Goal: Task Accomplishment & Management: Manage account settings

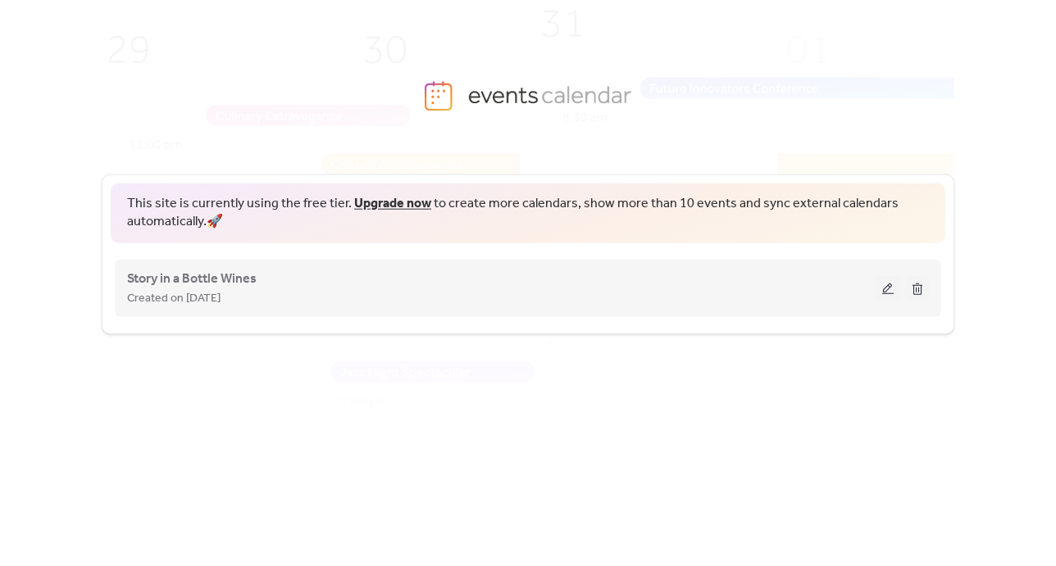
click at [430, 281] on div "Story in a Bottle Wines Created on 31-Jul-2025" at bounding box center [501, 287] width 749 height 39
click at [363, 291] on div "Created on [DATE]" at bounding box center [501, 298] width 749 height 20
click at [888, 287] on button at bounding box center [887, 287] width 23 height 25
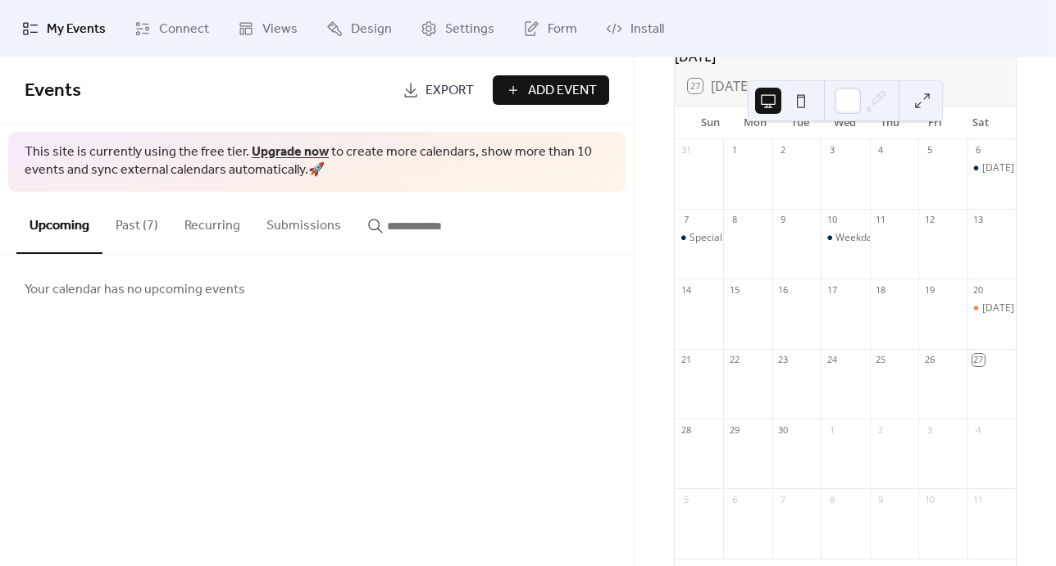
scroll to position [138, 0]
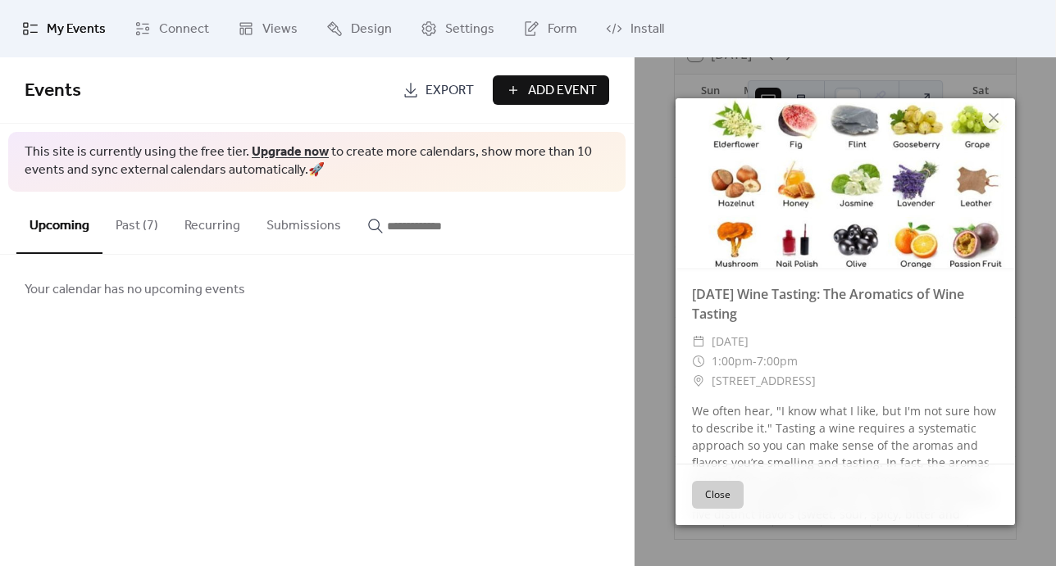
click at [721, 490] on button "Close" at bounding box center [718, 495] width 52 height 28
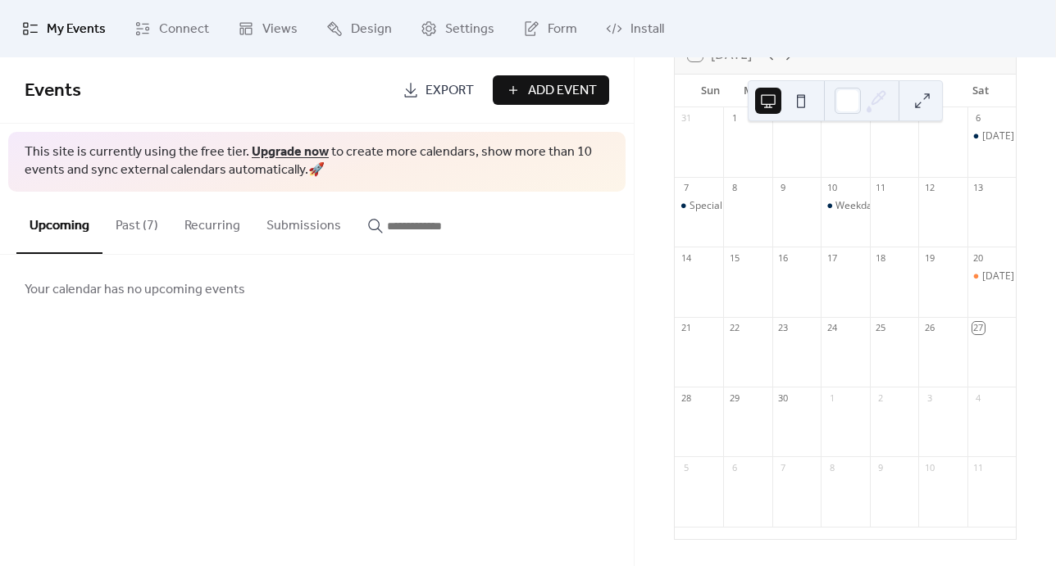
click at [575, 88] on span "Add Event" at bounding box center [562, 91] width 69 height 20
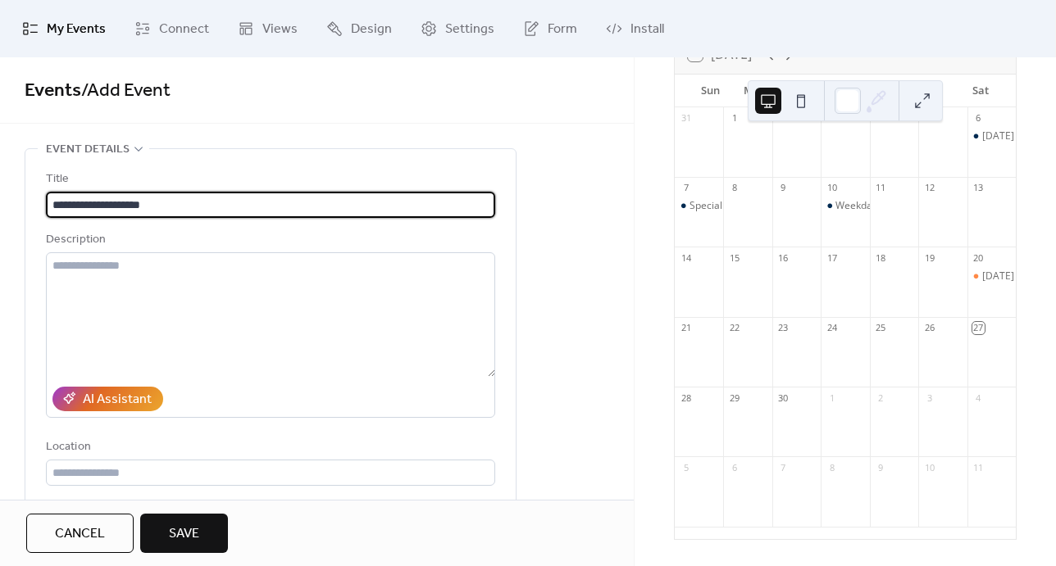
type input "**********"
click at [89, 529] on span "Cancel" at bounding box center [80, 534] width 50 height 20
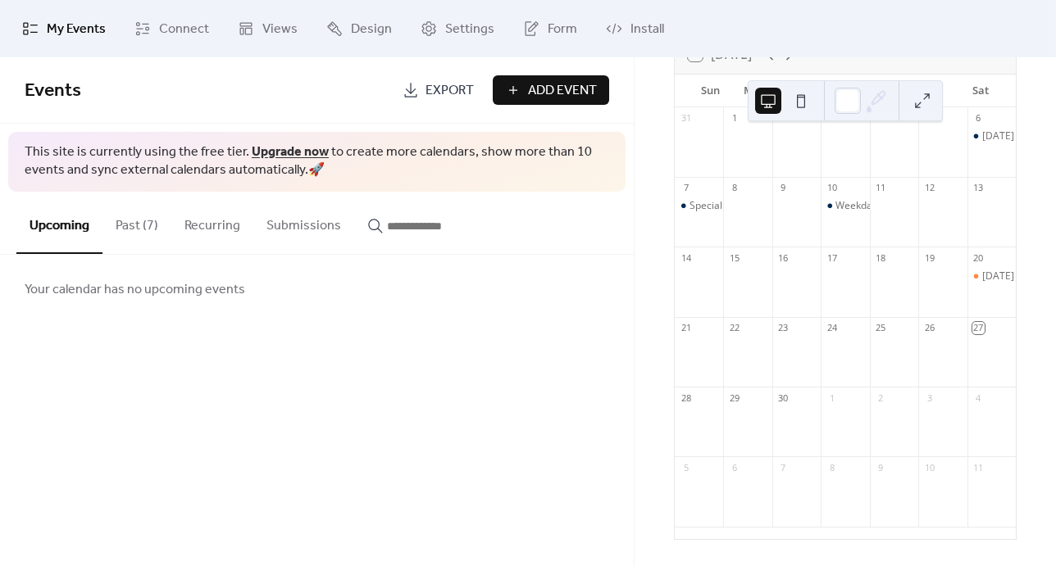
click at [133, 225] on button "Past (7)" at bounding box center [136, 222] width 69 height 61
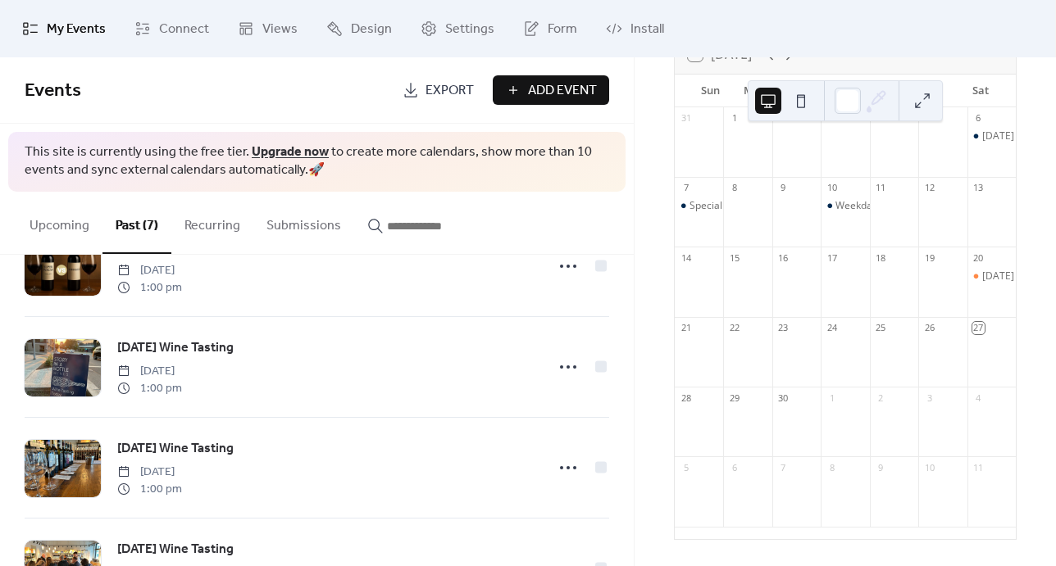
scroll to position [366, 0]
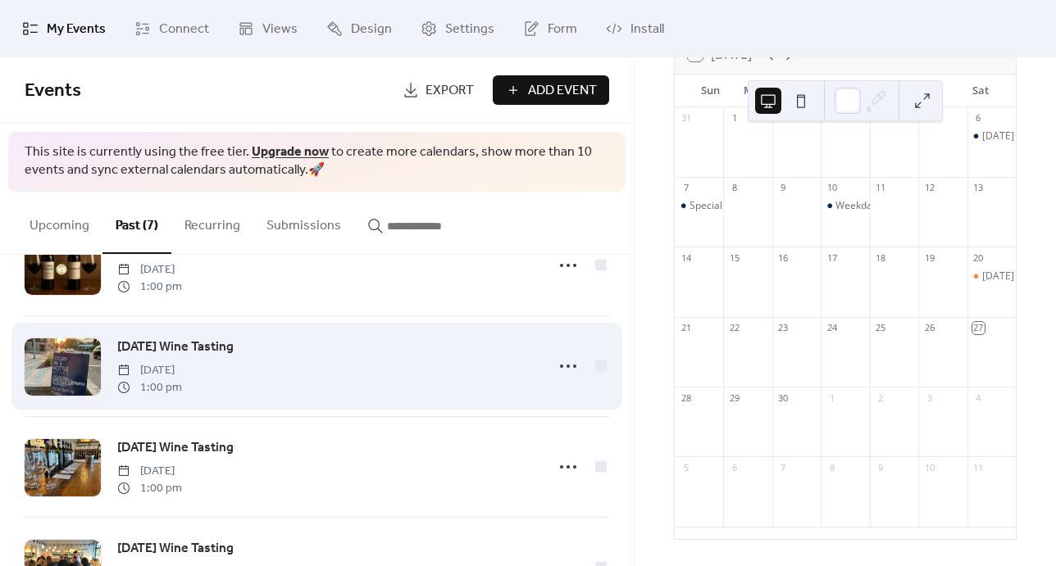
click at [305, 375] on div "Saturday Wine Tasting Saturday, August 23, 2025 1:00 pm" at bounding box center [325, 366] width 417 height 59
click at [566, 367] on circle at bounding box center [567, 366] width 3 height 3
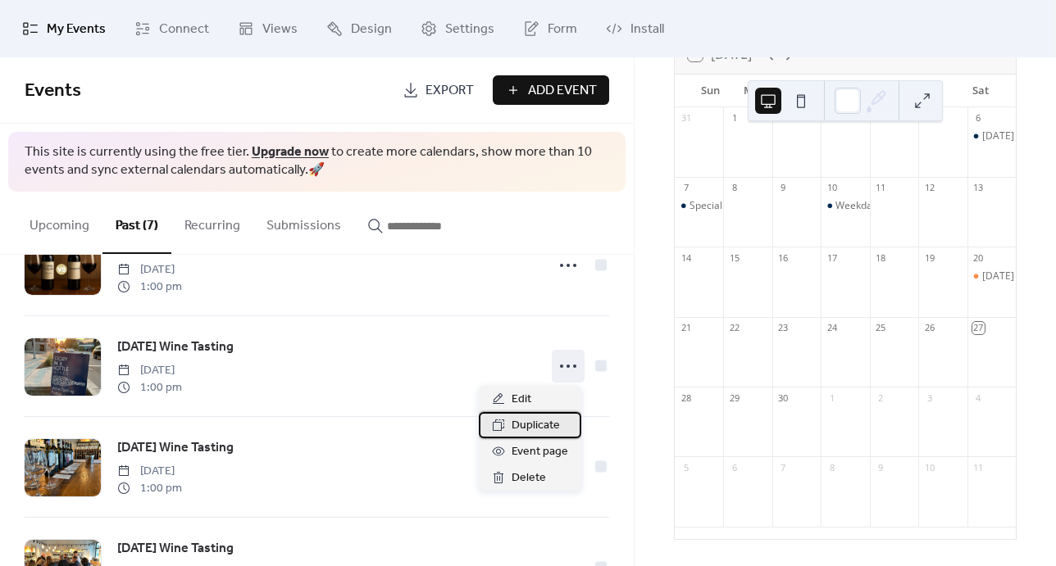
click at [537, 429] on span "Duplicate" at bounding box center [535, 426] width 48 height 20
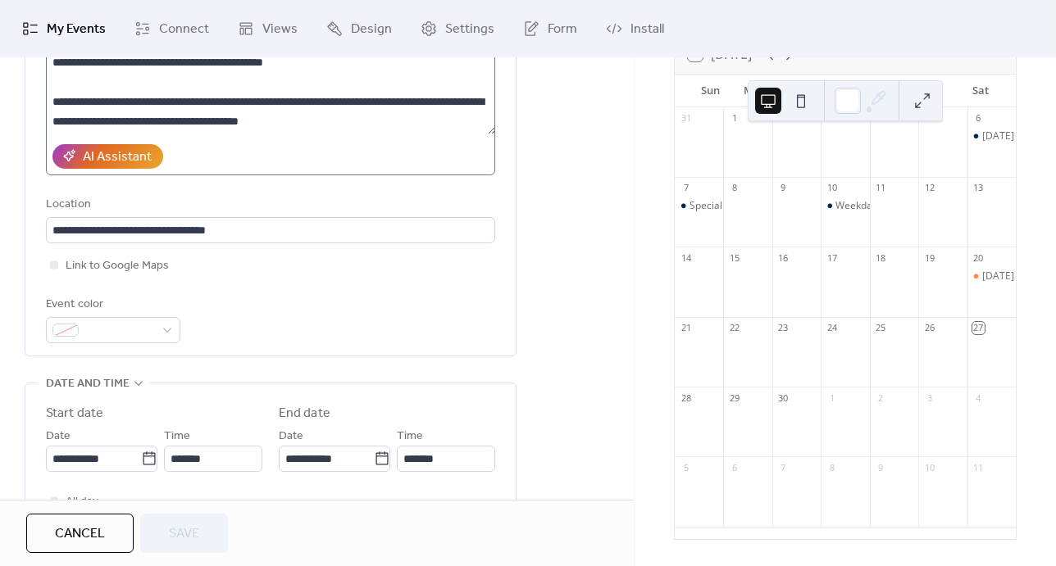
scroll to position [384, 0]
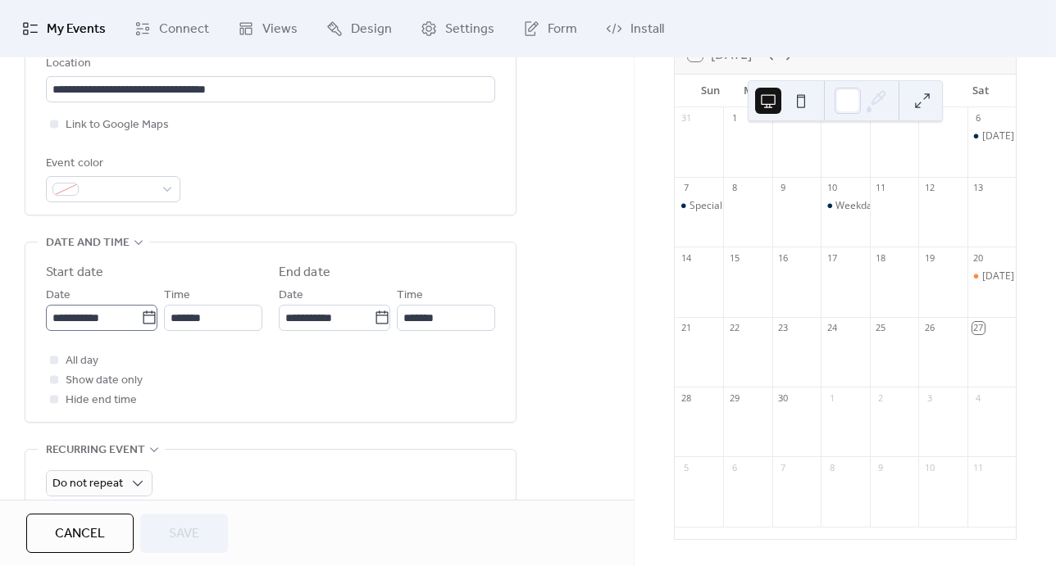
click at [141, 315] on icon at bounding box center [149, 318] width 16 height 16
click at [140, 315] on input "**********" at bounding box center [93, 318] width 95 height 26
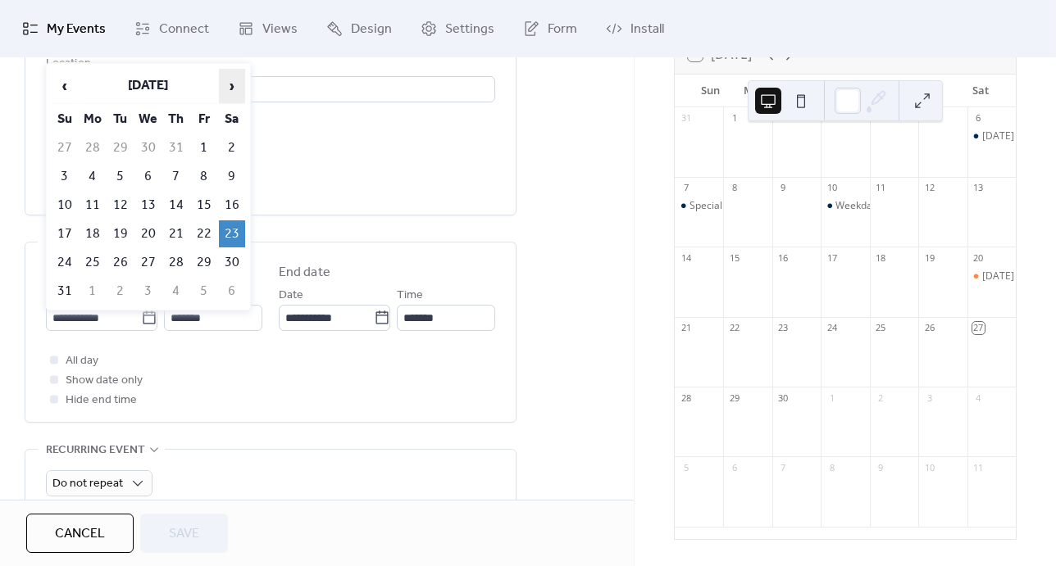
click at [232, 87] on span "›" at bounding box center [232, 86] width 25 height 33
click at [234, 259] on td "4" at bounding box center [232, 262] width 26 height 27
type input "**********"
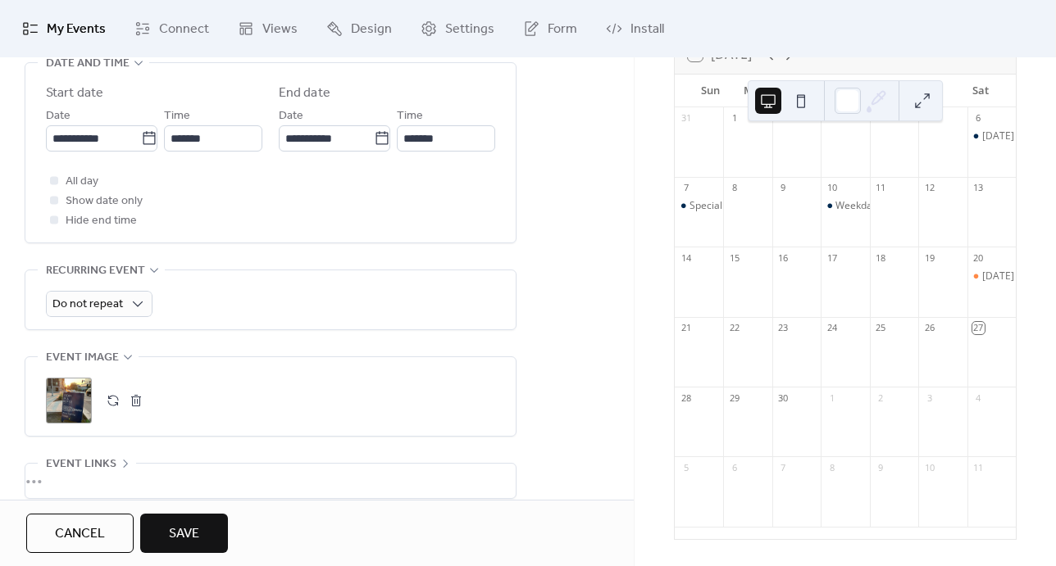
scroll to position [470, 0]
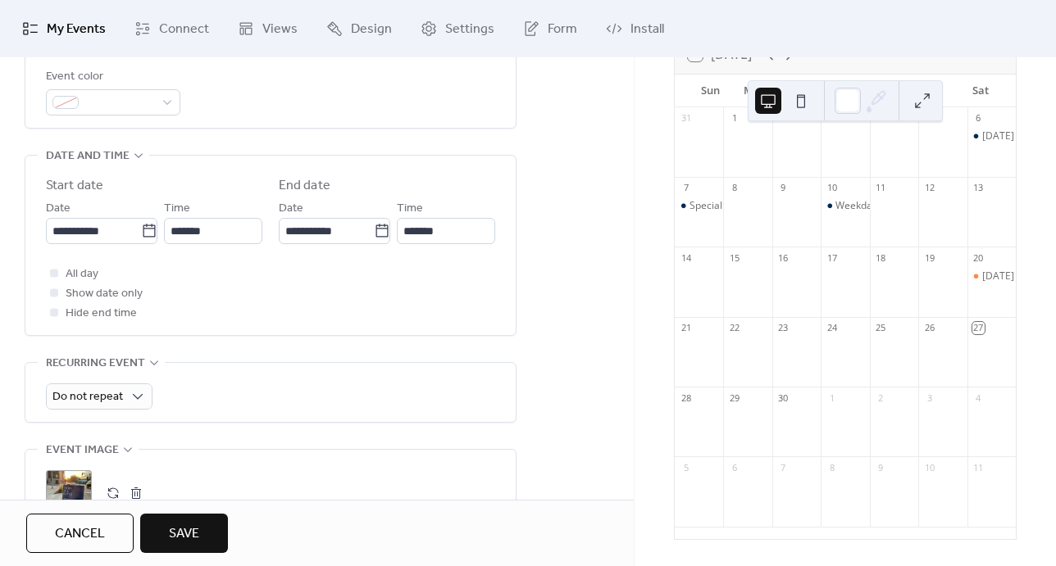
click at [188, 528] on span "Save" at bounding box center [184, 534] width 30 height 20
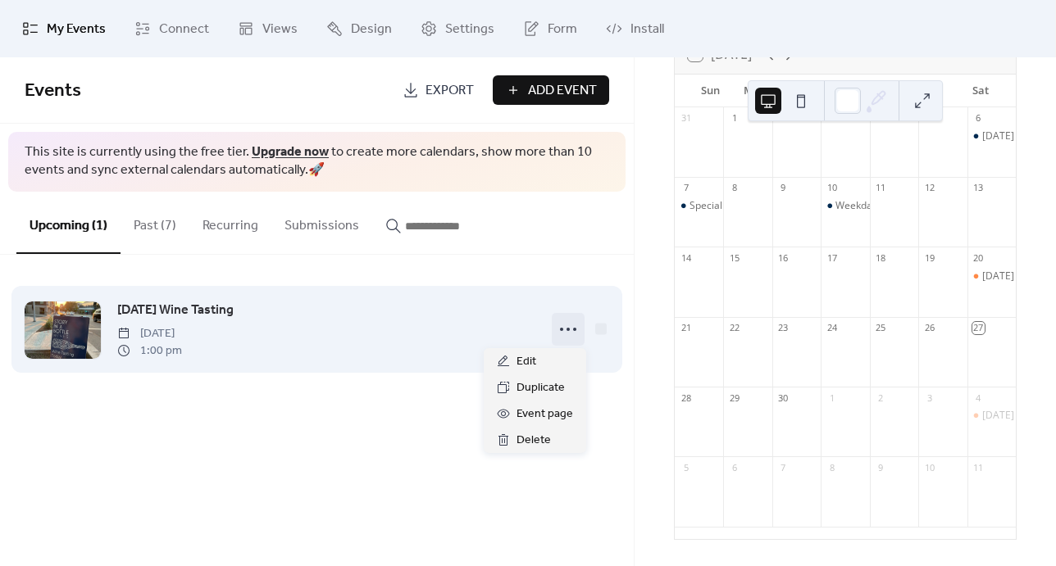
click at [570, 334] on icon at bounding box center [568, 329] width 26 height 26
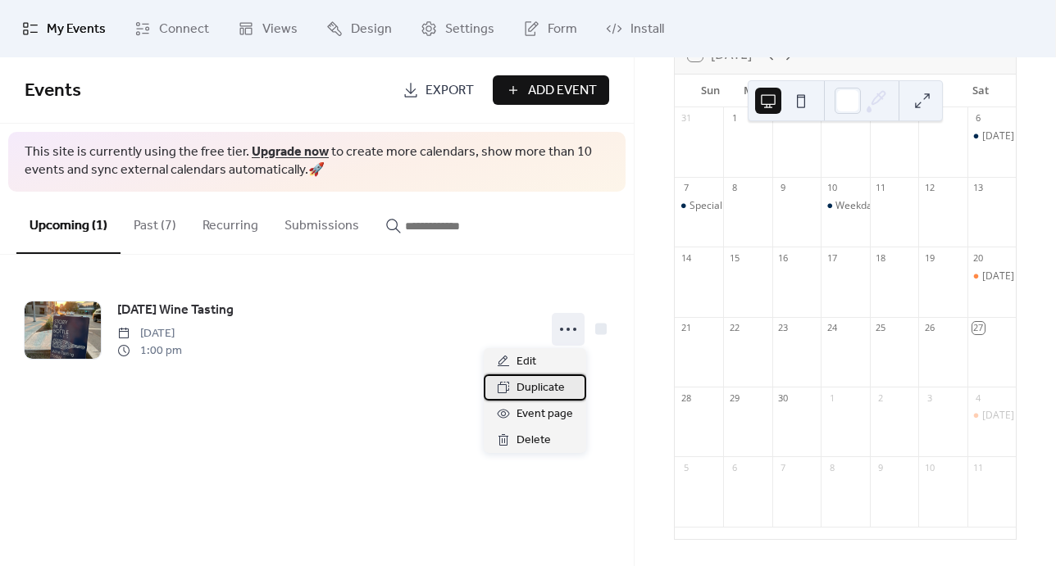
click at [549, 387] on span "Duplicate" at bounding box center [540, 389] width 48 height 20
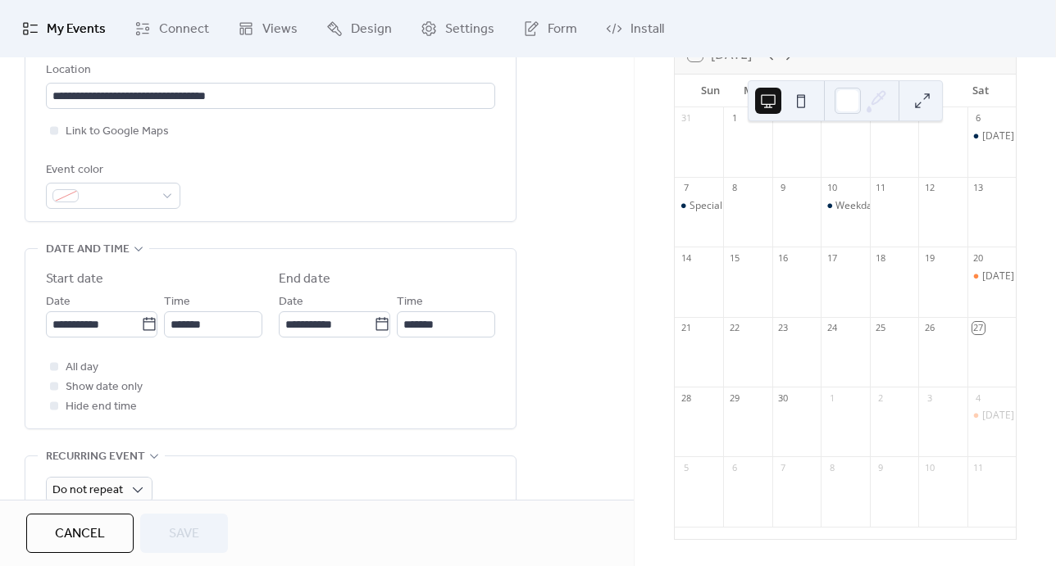
scroll to position [380, 0]
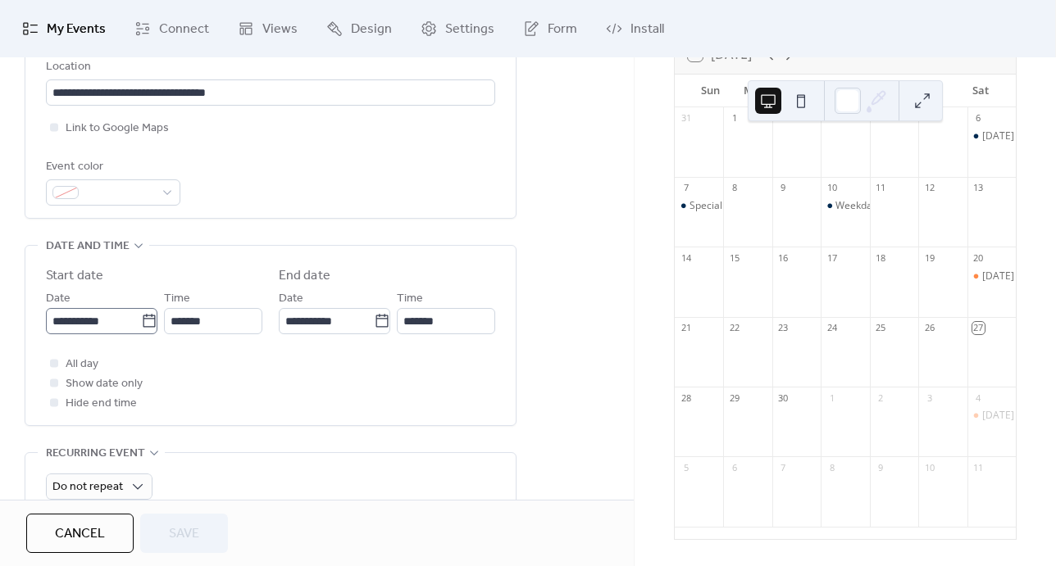
click at [141, 318] on icon at bounding box center [149, 321] width 16 height 16
click at [141, 318] on input "**********" at bounding box center [93, 321] width 95 height 26
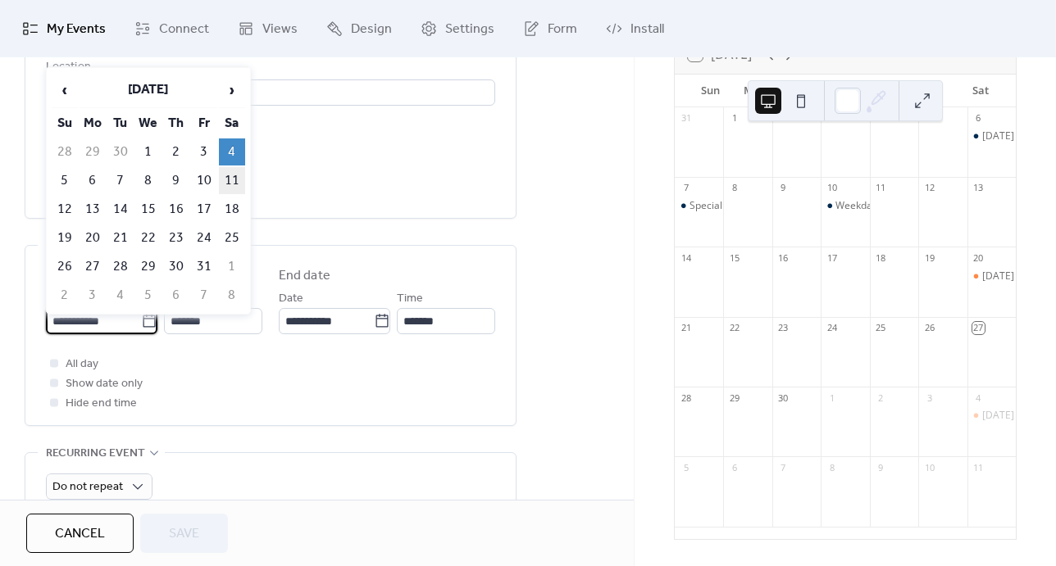
click at [234, 176] on td "11" at bounding box center [232, 180] width 26 height 27
type input "**********"
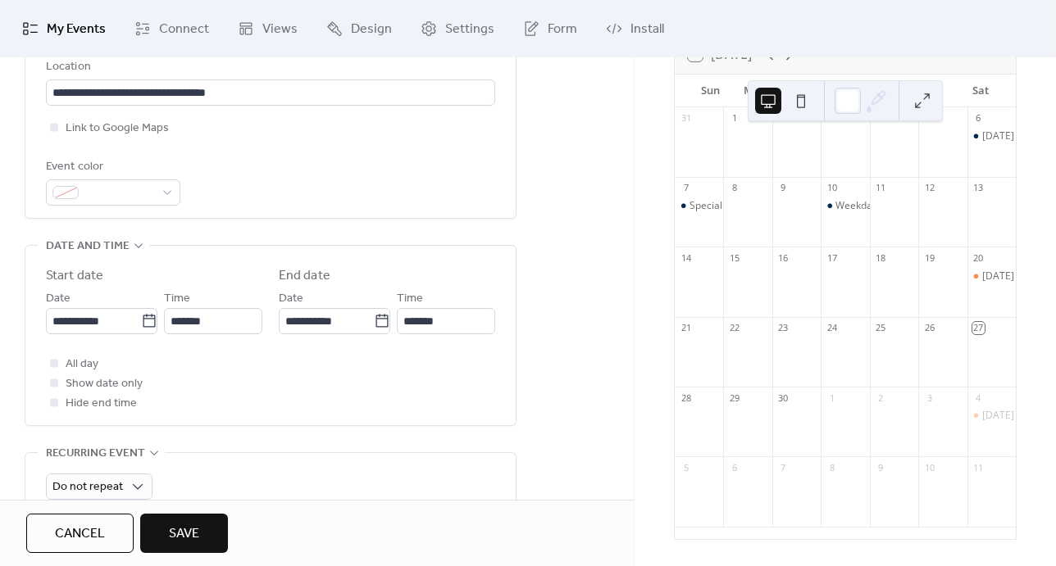
click at [193, 528] on span "Save" at bounding box center [184, 534] width 30 height 20
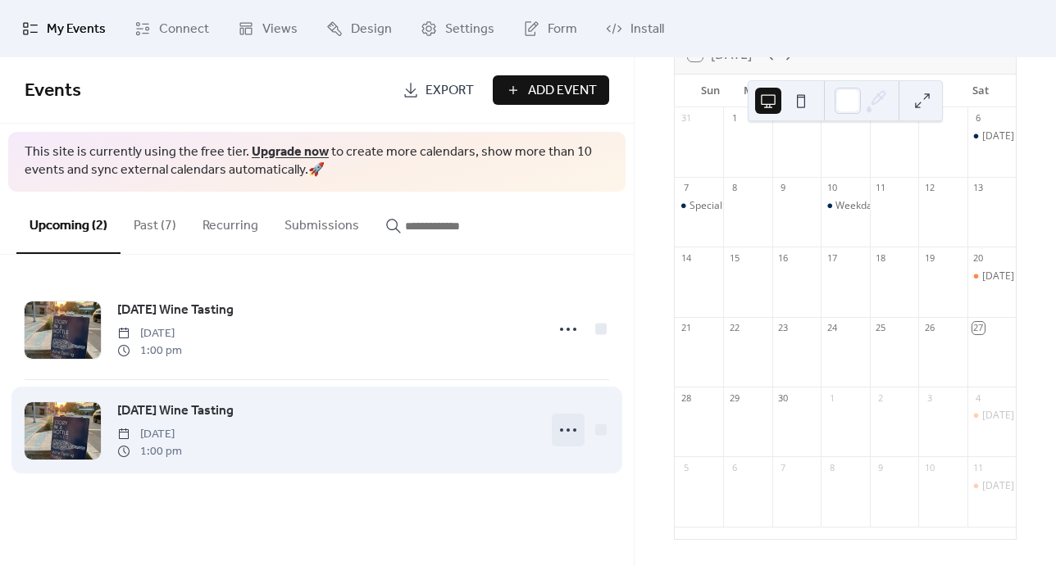
click at [564, 426] on icon at bounding box center [568, 430] width 26 height 26
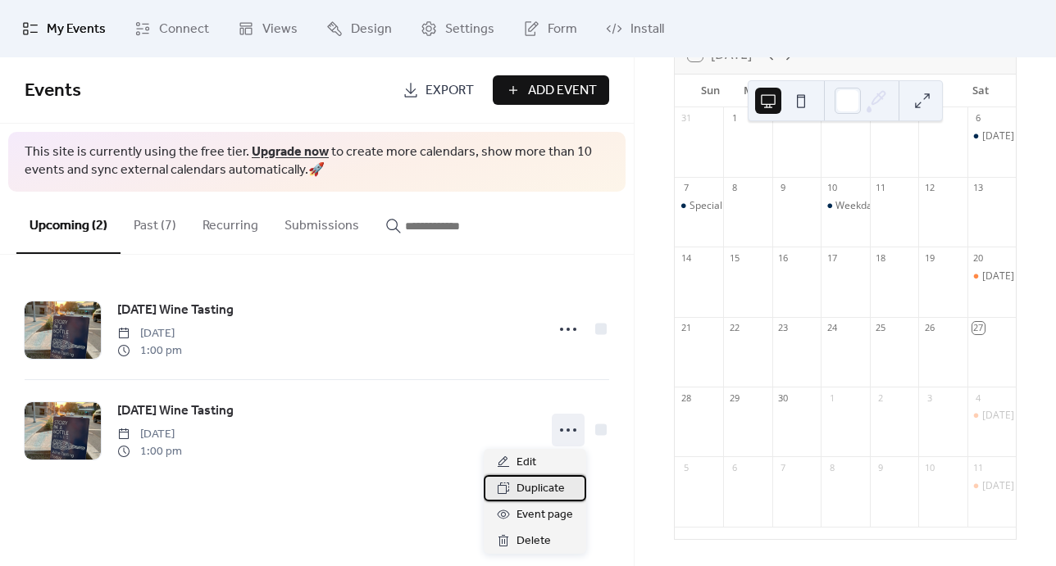
click at [531, 488] on span "Duplicate" at bounding box center [540, 489] width 48 height 20
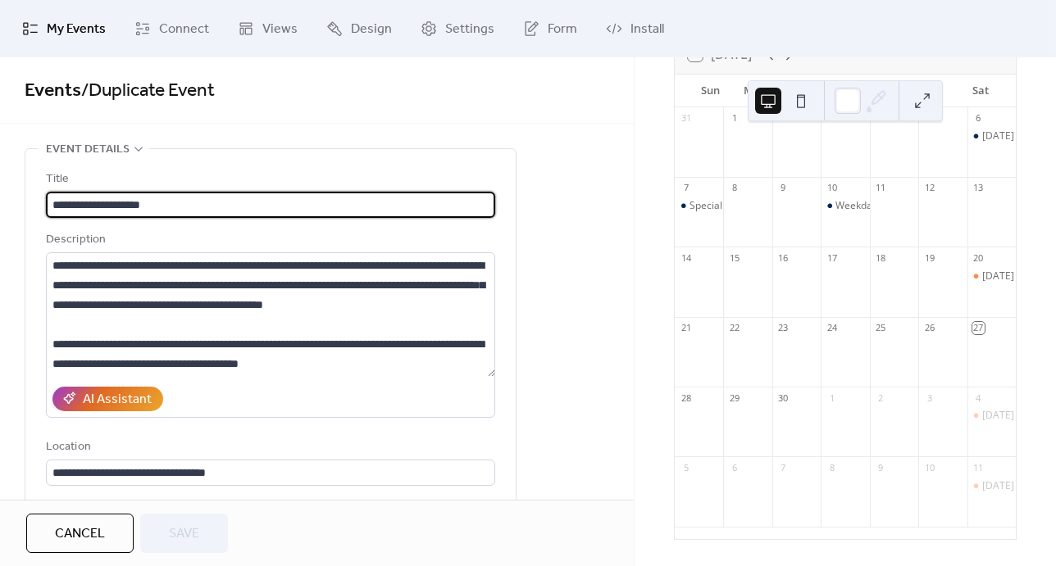
scroll to position [370, 0]
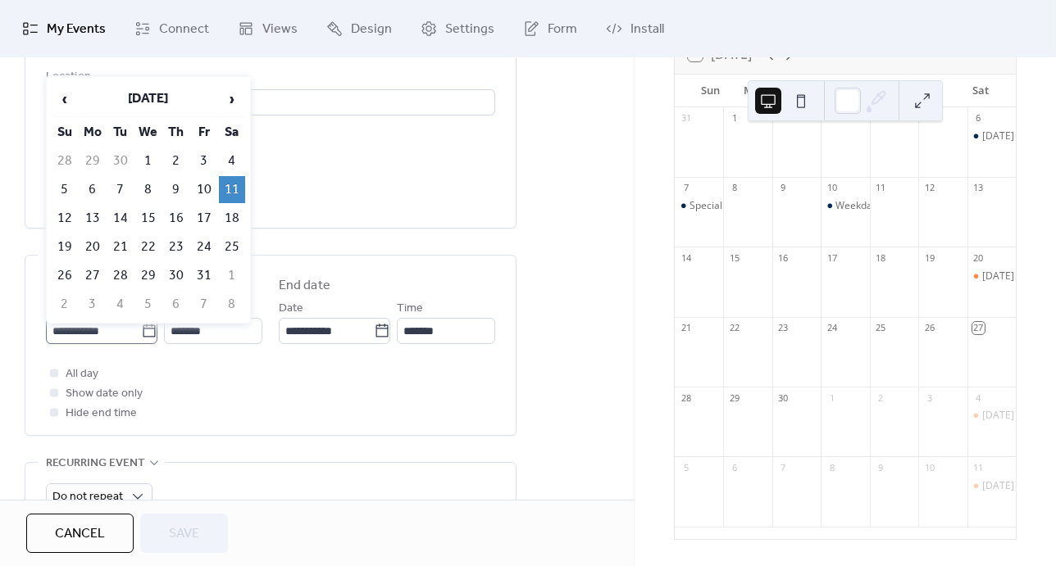
click at [144, 335] on icon at bounding box center [149, 330] width 12 height 13
click at [141, 335] on input "**********" at bounding box center [93, 331] width 95 height 26
click at [232, 216] on td "18" at bounding box center [232, 218] width 26 height 27
type input "**********"
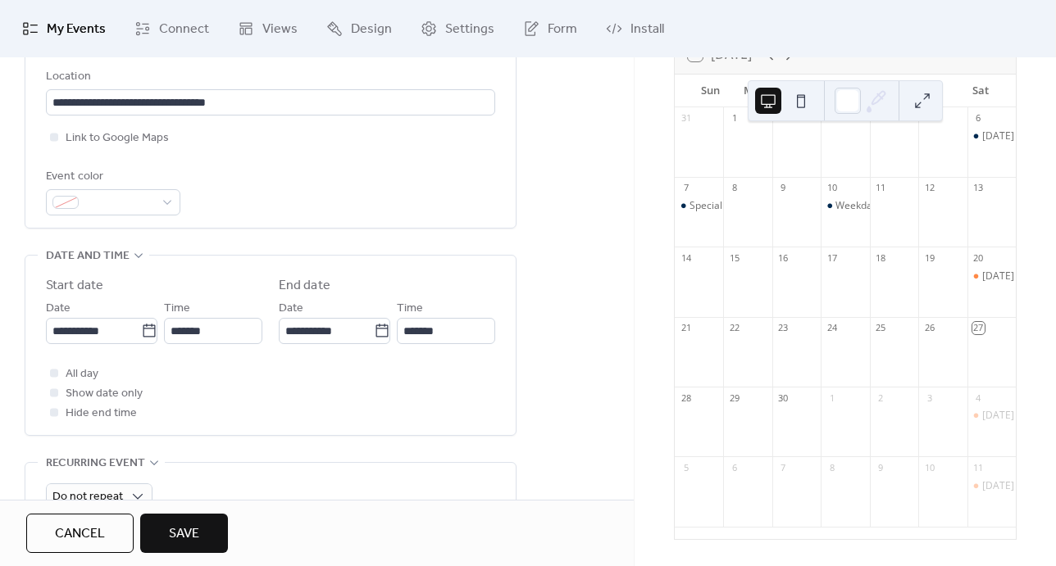
click at [197, 534] on span "Save" at bounding box center [184, 534] width 30 height 20
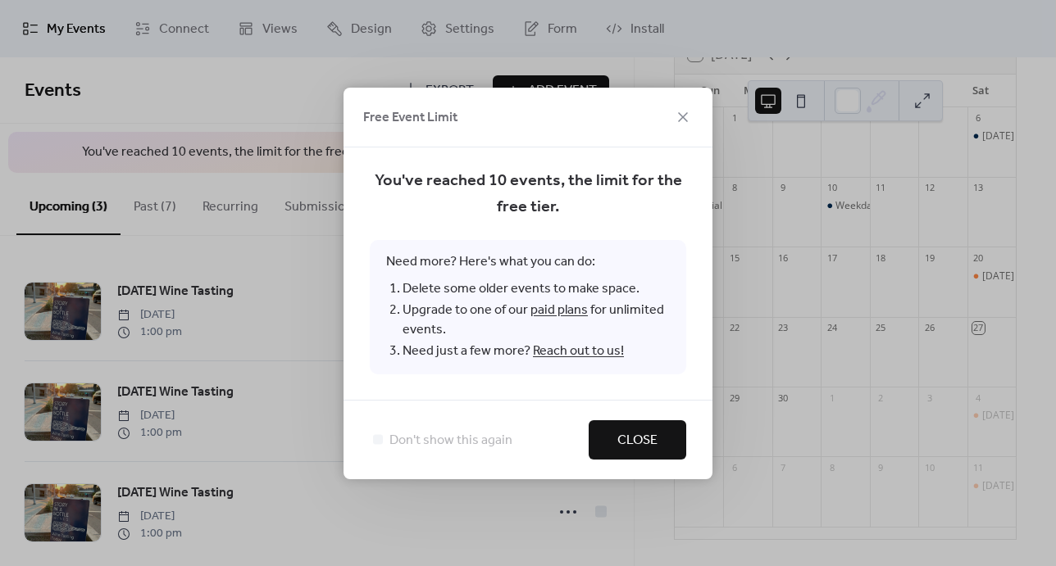
click at [626, 434] on span "Close" at bounding box center [637, 441] width 40 height 20
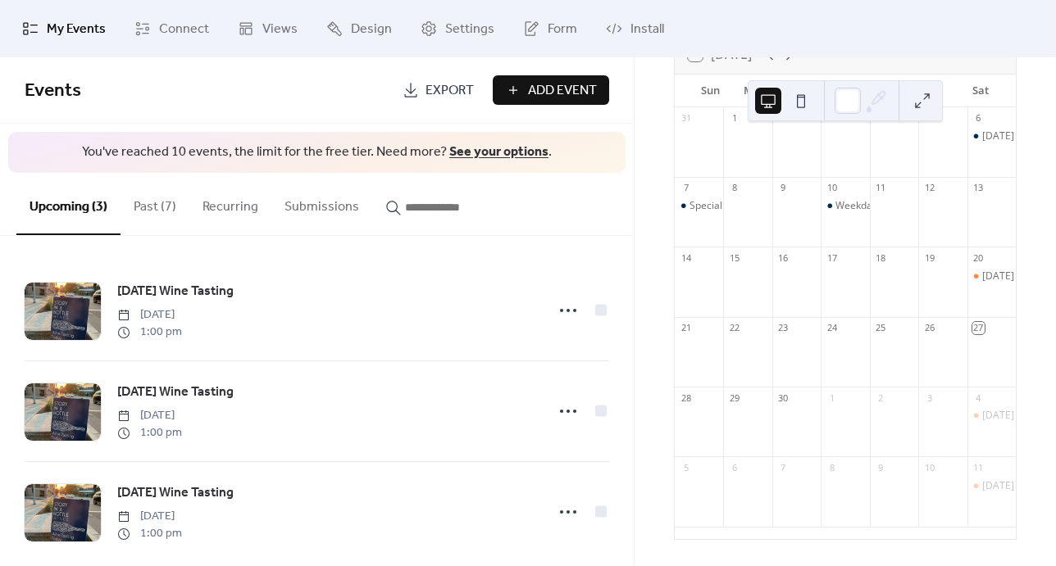
click at [501, 154] on link "See your options" at bounding box center [498, 151] width 99 height 25
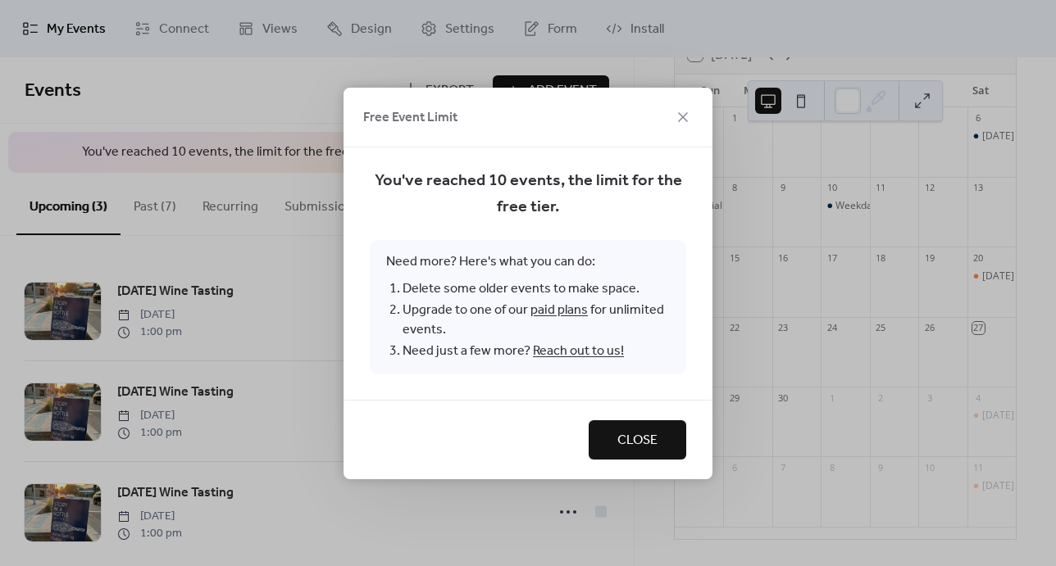
click at [547, 312] on link "paid plans" at bounding box center [558, 309] width 57 height 25
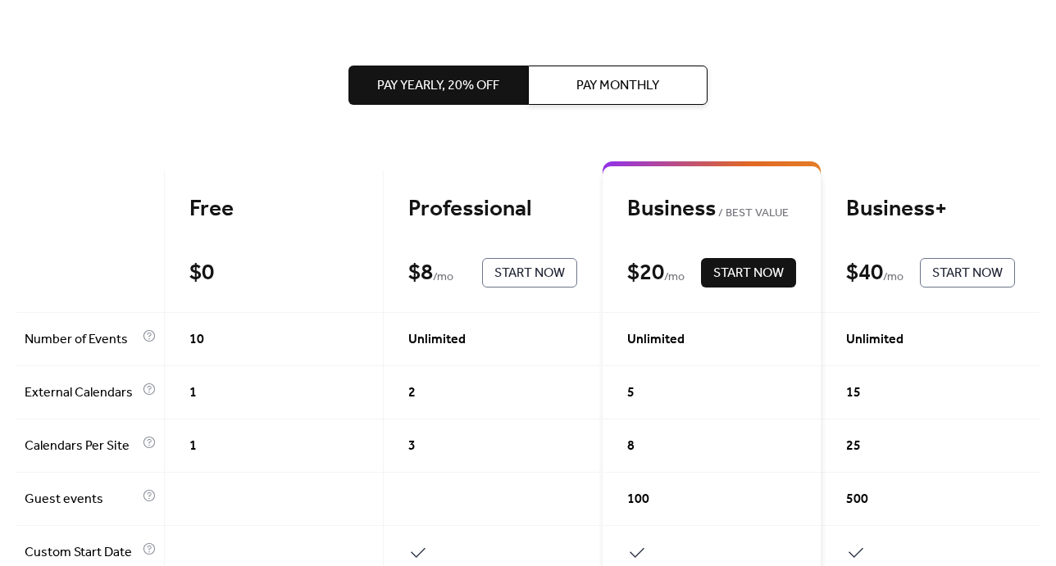
click at [606, 79] on span "Pay Monthly" at bounding box center [617, 86] width 83 height 20
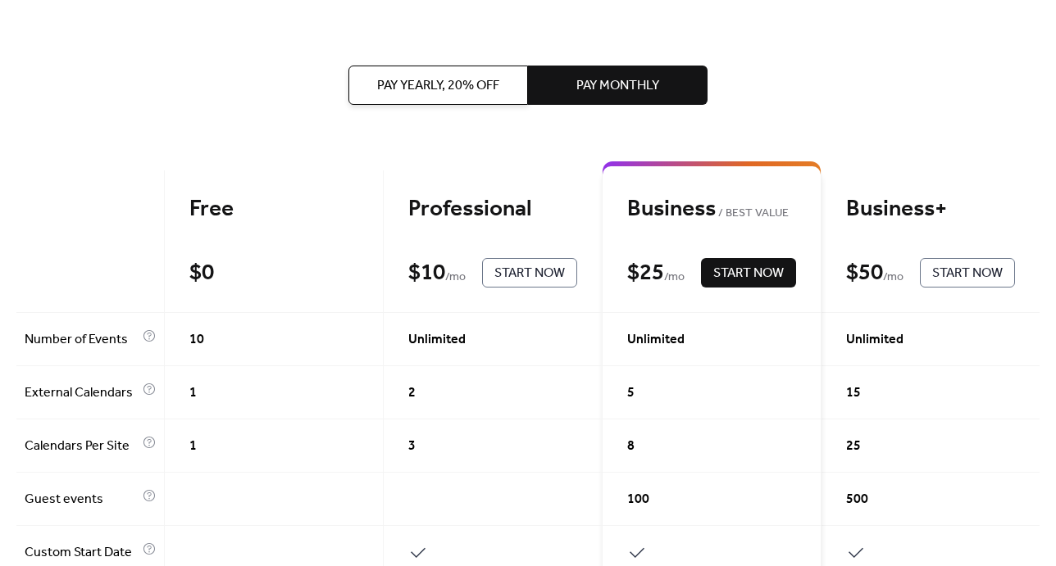
click at [460, 92] on span "Pay Yearly, 20% off" at bounding box center [438, 86] width 122 height 20
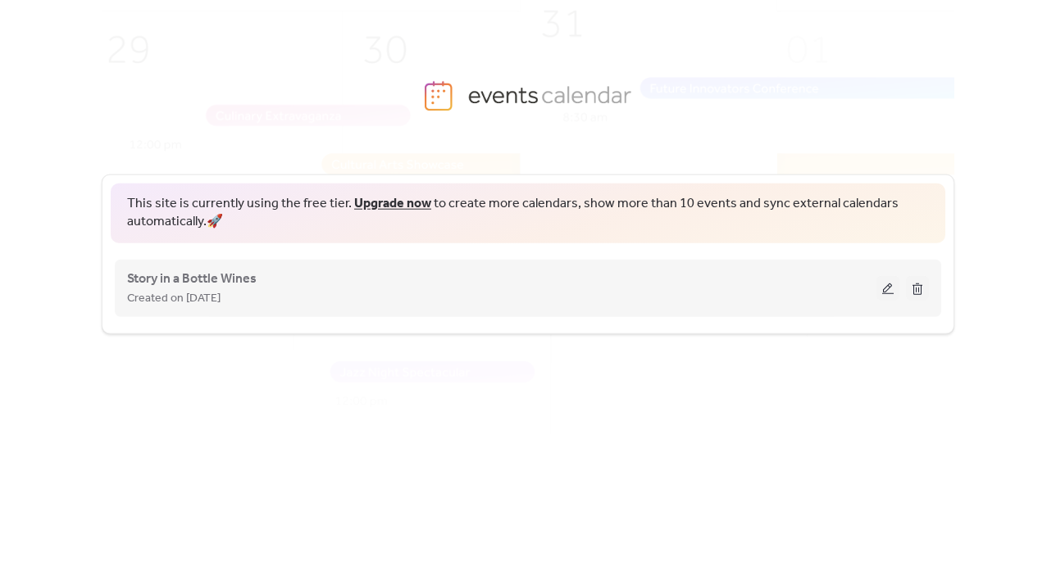
click at [888, 282] on button at bounding box center [887, 287] width 23 height 25
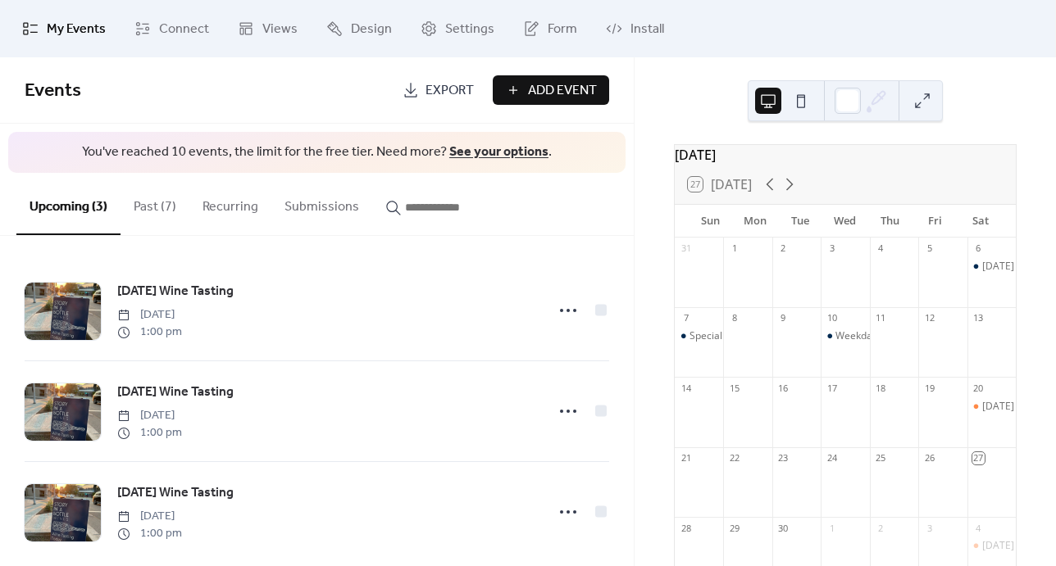
click at [155, 207] on button "Past (7)" at bounding box center [154, 203] width 69 height 61
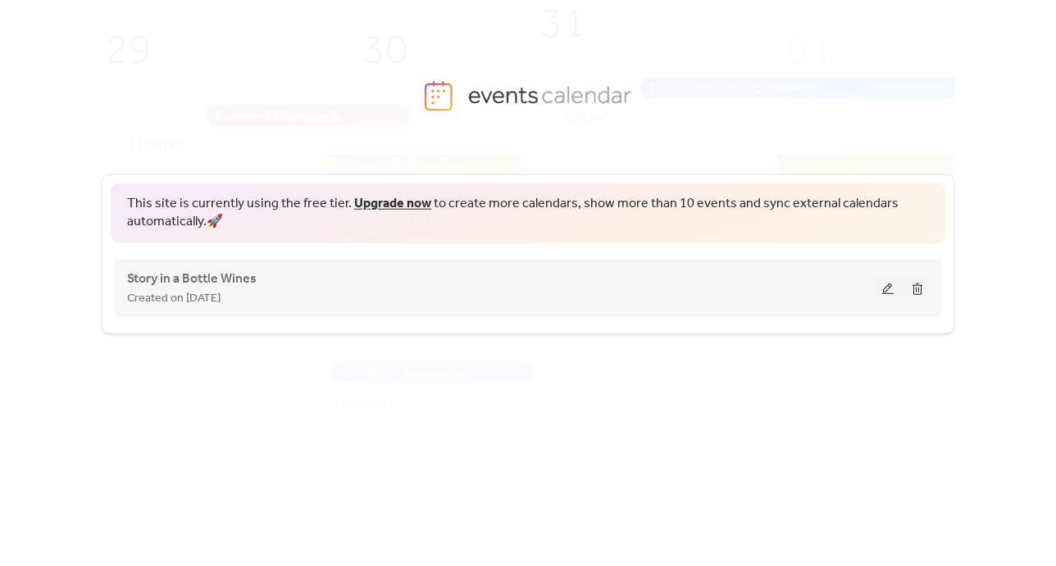
click at [889, 284] on button at bounding box center [887, 287] width 23 height 25
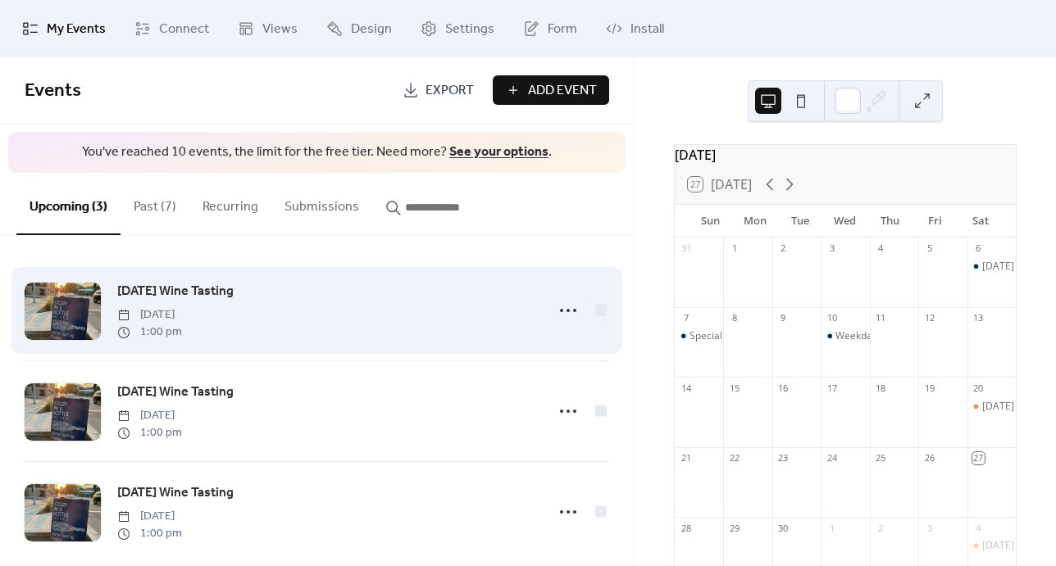
click at [354, 338] on div "[DATE] Wine Tasting [DATE] 1:00 pm" at bounding box center [325, 310] width 417 height 59
click at [357, 320] on div "[DATE] Wine Tasting [DATE] 1:00 pm" at bounding box center [325, 310] width 417 height 59
click at [177, 292] on span "[DATE] Wine Tasting" at bounding box center [175, 292] width 116 height 20
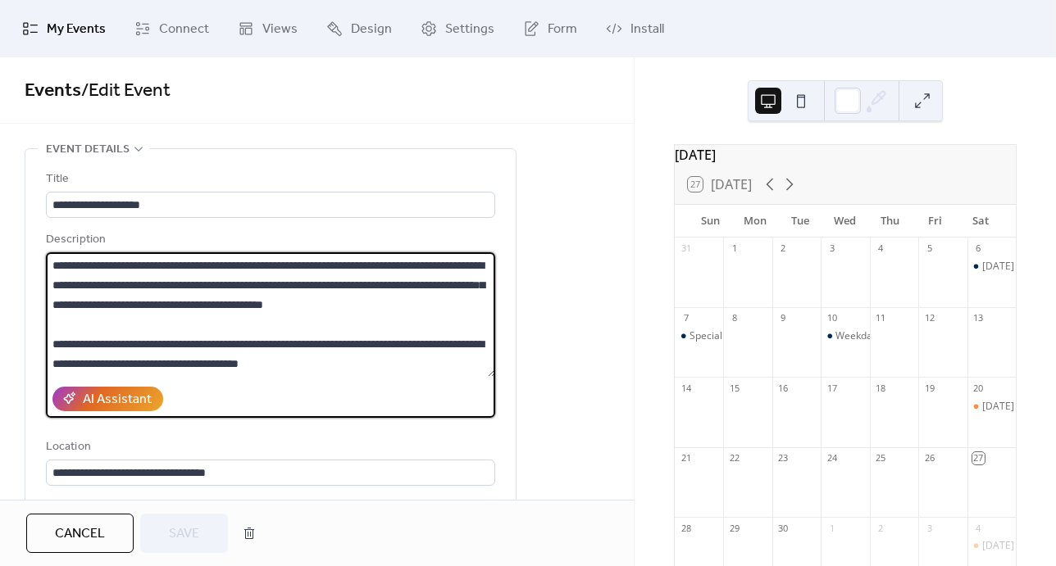
drag, startPoint x: 358, startPoint y: 359, endPoint x: 21, endPoint y: 243, distance: 356.4
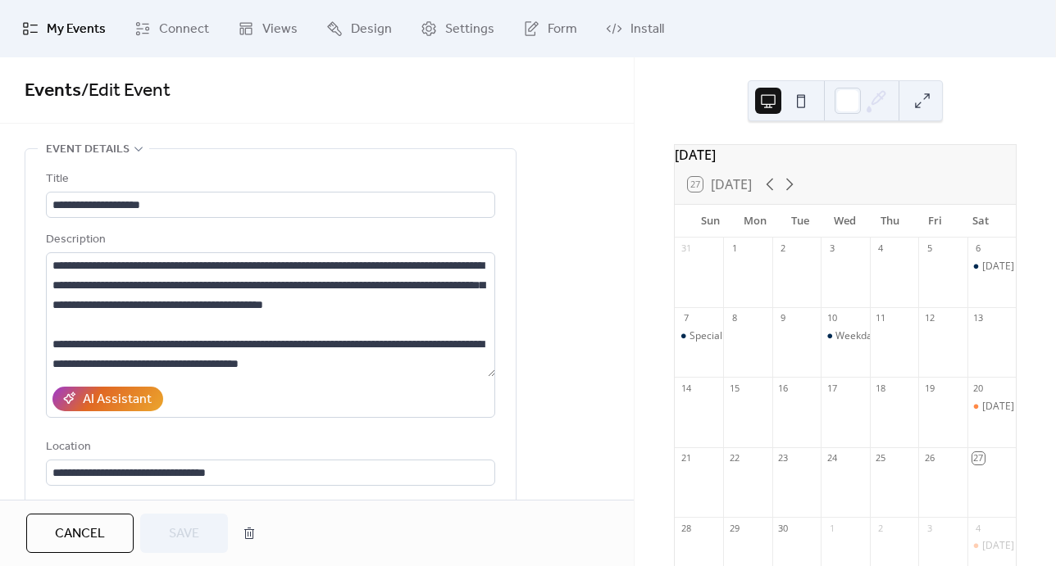
click at [420, 385] on div "AI Assistant" at bounding box center [270, 399] width 449 height 38
